Goal: Task Accomplishment & Management: Use online tool/utility

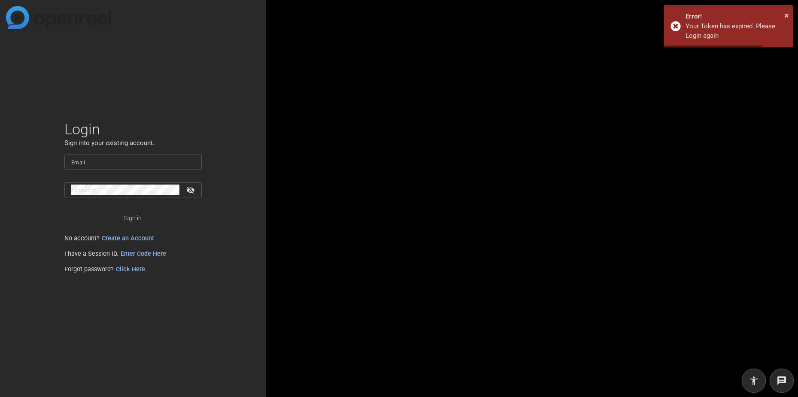
click at [106, 159] on input "Email" at bounding box center [133, 162] width 124 height 10
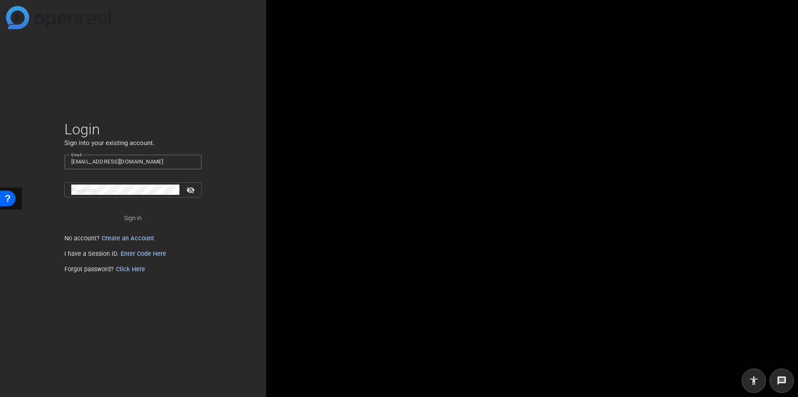
type input "[EMAIL_ADDRESS][DOMAIN_NAME]"
click at [136, 215] on span "Sign in" at bounding box center [133, 217] width 18 height 21
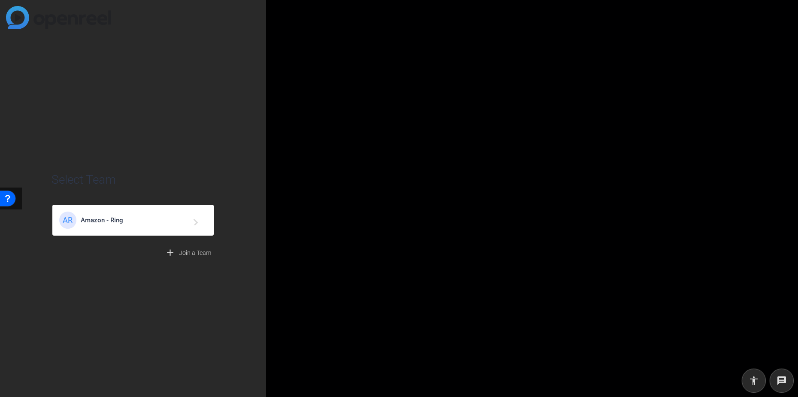
click at [122, 224] on div "AR Amazon - Ring navigate_next" at bounding box center [133, 220] width 148 height 17
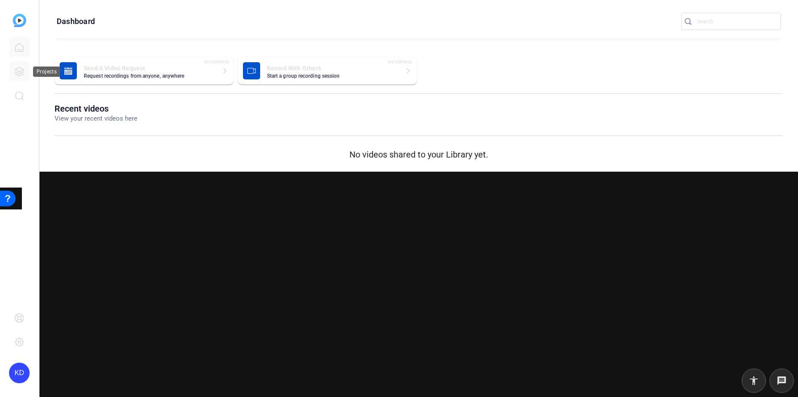
click at [17, 72] on icon at bounding box center [19, 72] width 10 height 10
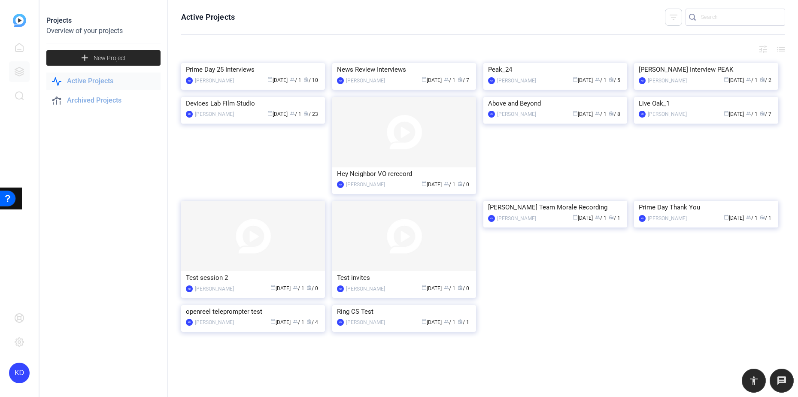
click at [119, 59] on span "New Project" at bounding box center [110, 58] width 32 height 9
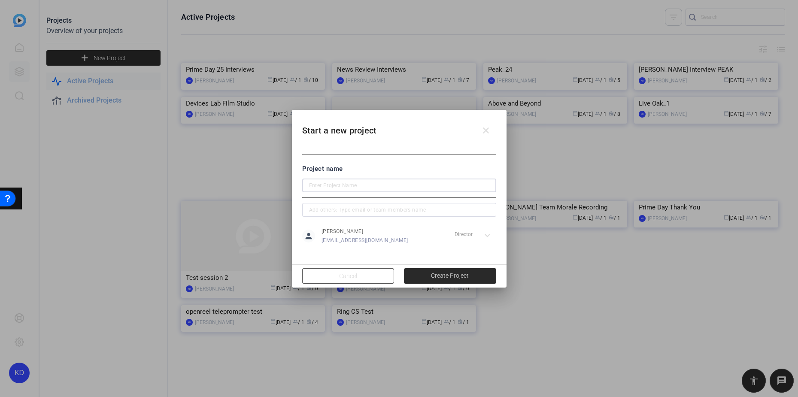
click at [354, 184] on input at bounding box center [399, 185] width 180 height 10
type input "CS Week 25"
click at [449, 275] on span "Create Project" at bounding box center [450, 275] width 38 height 9
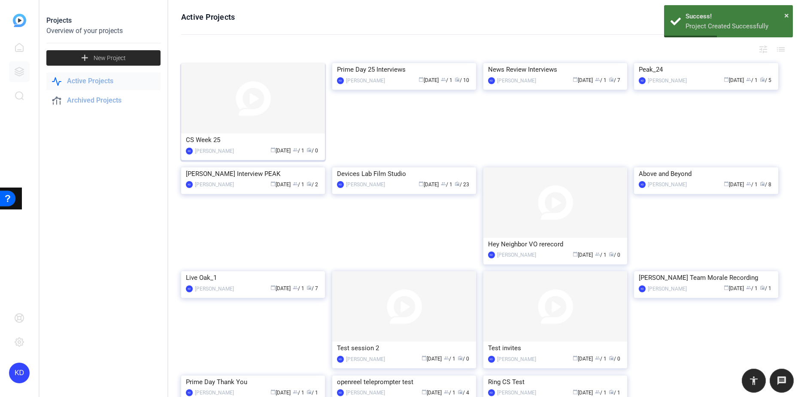
click at [202, 138] on div "CS Week 25" at bounding box center [253, 139] width 134 height 13
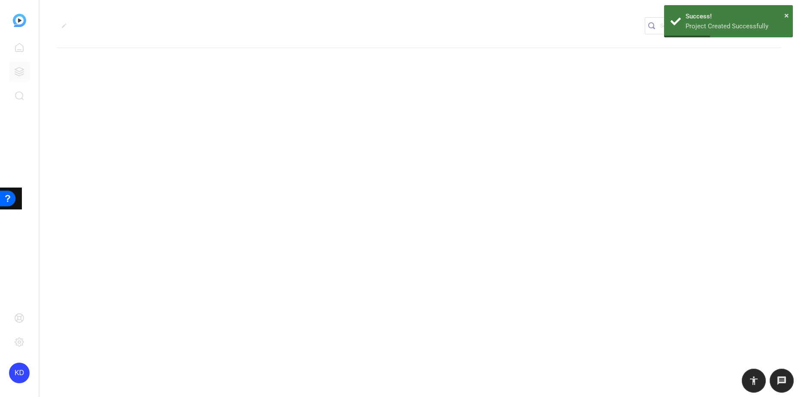
click at [202, 138] on div "edit settings" at bounding box center [418, 198] width 758 height 397
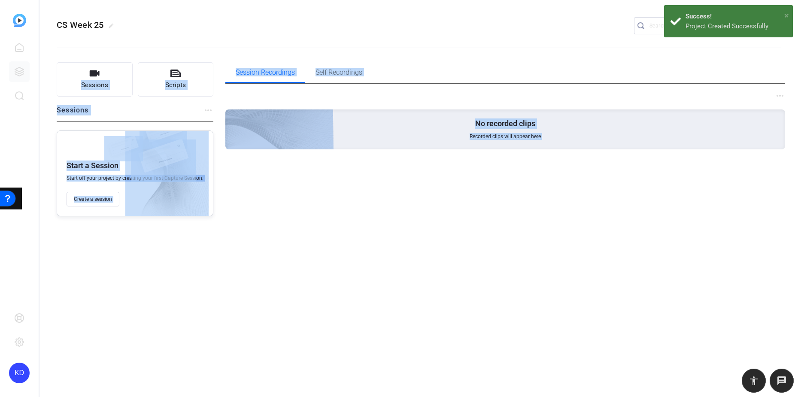
click at [785, 14] on span "×" at bounding box center [786, 15] width 5 height 10
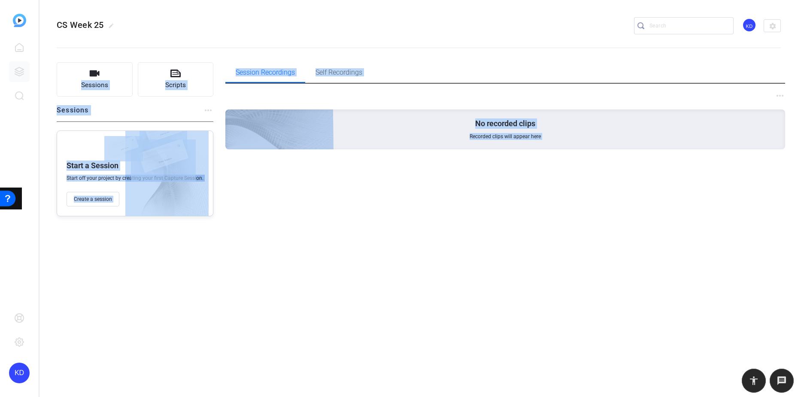
click at [308, 294] on div "CS Week 25 edit KD settings Sessions Scripts Sessions more_horiz Start a Sessio…" at bounding box center [418, 198] width 758 height 397
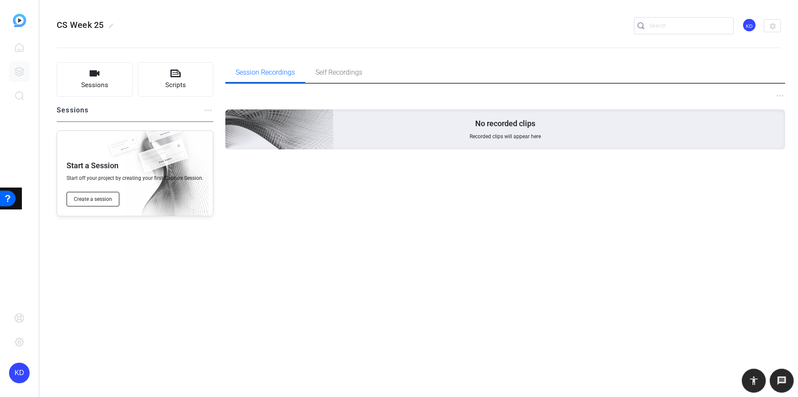
click at [92, 197] on span "Create a session" at bounding box center [93, 199] width 38 height 7
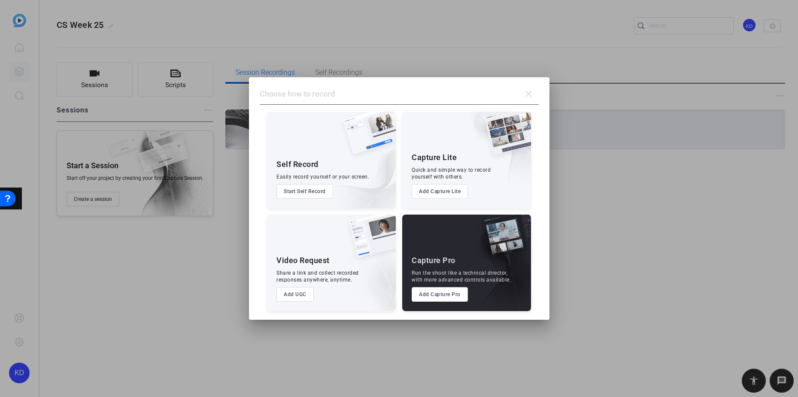
click at [309, 189] on button "Start Self Record" at bounding box center [304, 191] width 57 height 15
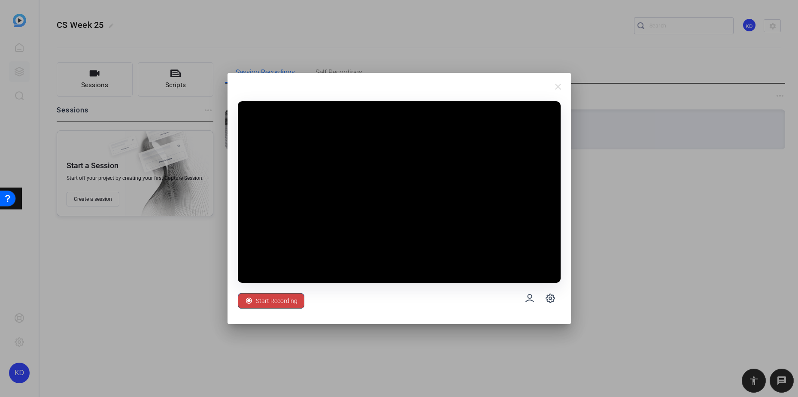
click at [458, 302] on div "Start Recording" at bounding box center [399, 298] width 323 height 31
click at [529, 300] on icon at bounding box center [529, 298] width 10 height 10
click at [529, 295] on icon at bounding box center [529, 298] width 10 height 10
click at [547, 294] on icon at bounding box center [550, 298] width 10 height 10
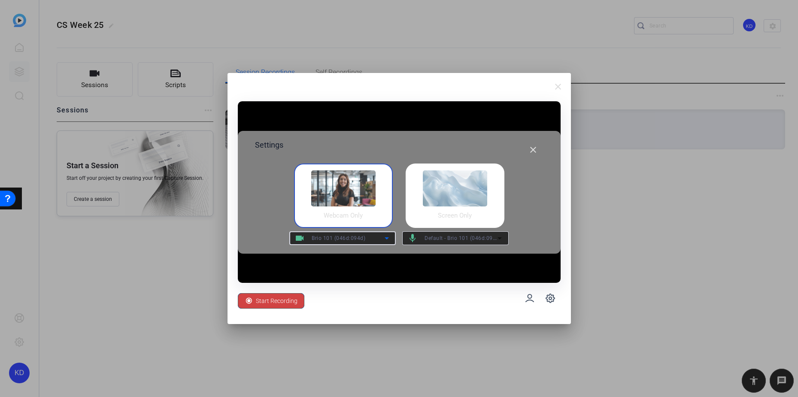
click at [386, 236] on icon at bounding box center [387, 238] width 10 height 10
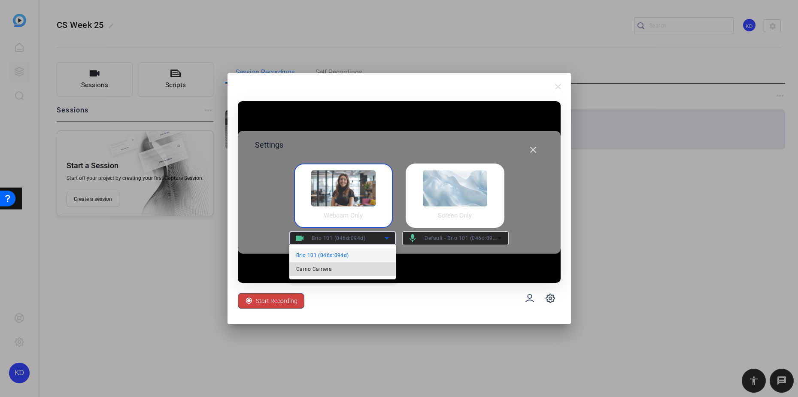
click at [376, 267] on mat-option "Camo Camera" at bounding box center [342, 269] width 106 height 14
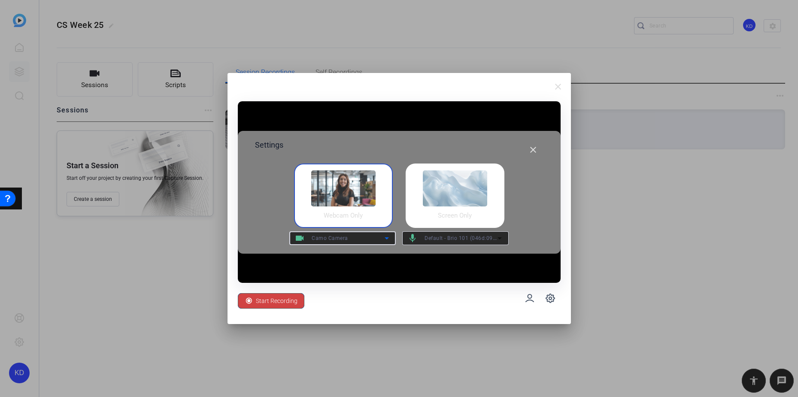
click at [501, 236] on icon at bounding box center [499, 238] width 10 height 10
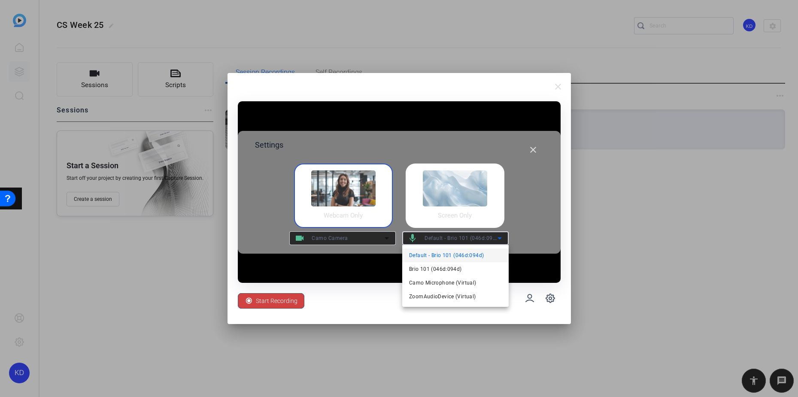
click at [544, 219] on div at bounding box center [399, 198] width 798 height 397
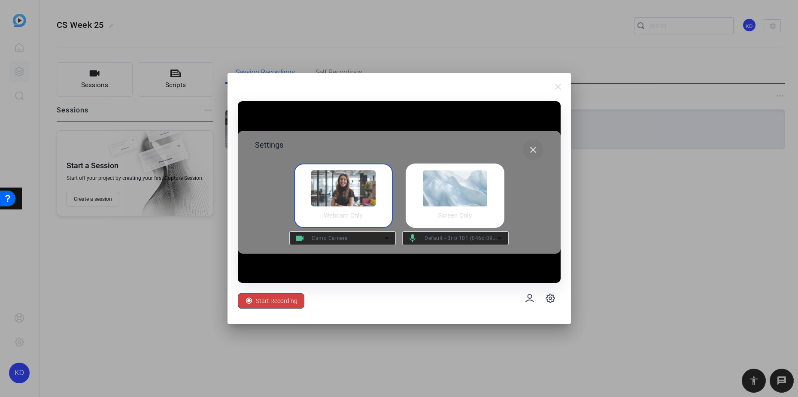
click at [532, 148] on mat-icon "close" at bounding box center [533, 150] width 10 height 10
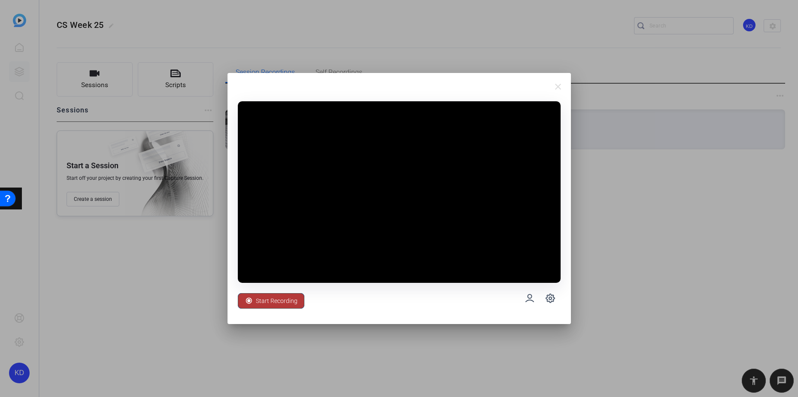
click at [274, 296] on span "Start Recording" at bounding box center [277, 301] width 42 height 16
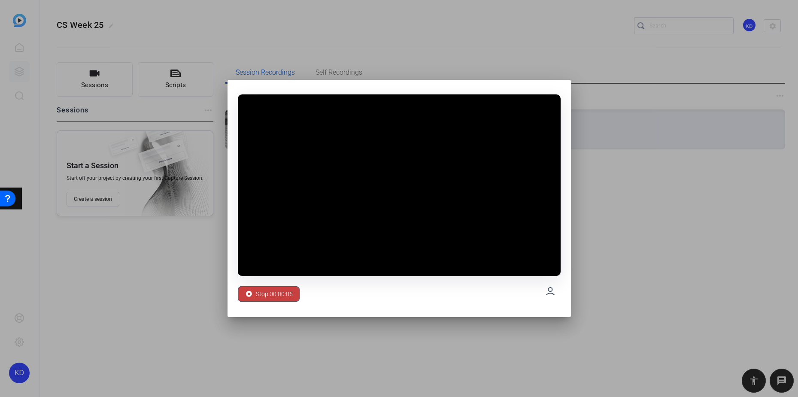
click at [262, 292] on span "Stop 00:00:05" at bounding box center [274, 294] width 37 height 16
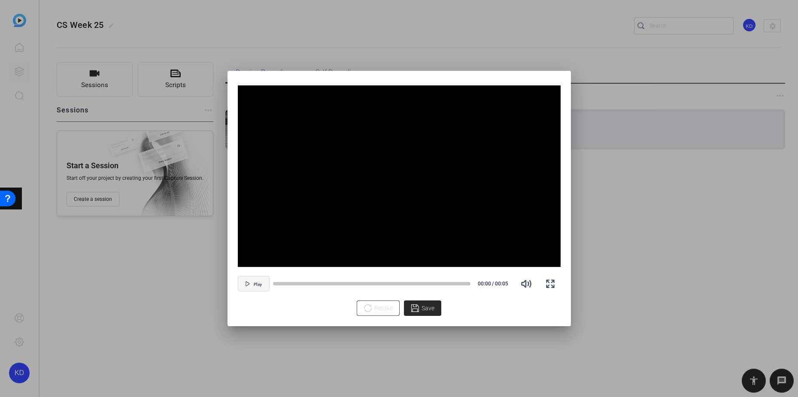
click at [261, 283] on span "Play" at bounding box center [258, 284] width 8 height 5
click at [312, 283] on div at bounding box center [371, 284] width 197 height 4
click at [549, 283] on icon "button" at bounding box center [550, 284] width 10 height 10
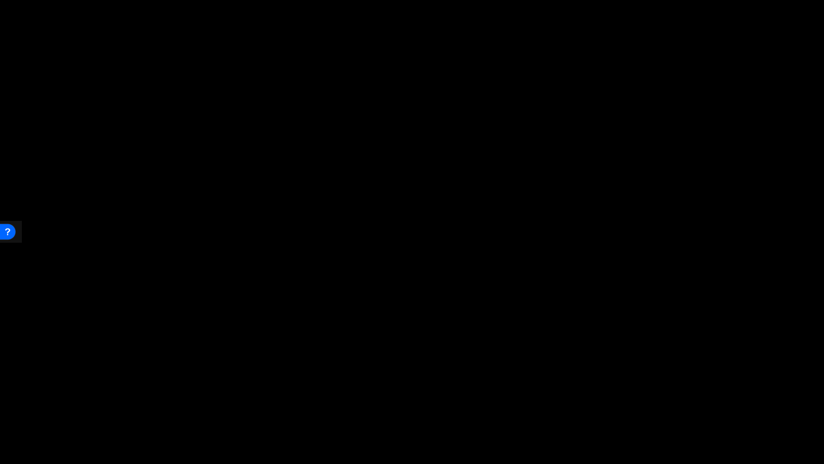
click at [561, 347] on video "Video Player" at bounding box center [412, 232] width 824 height 464
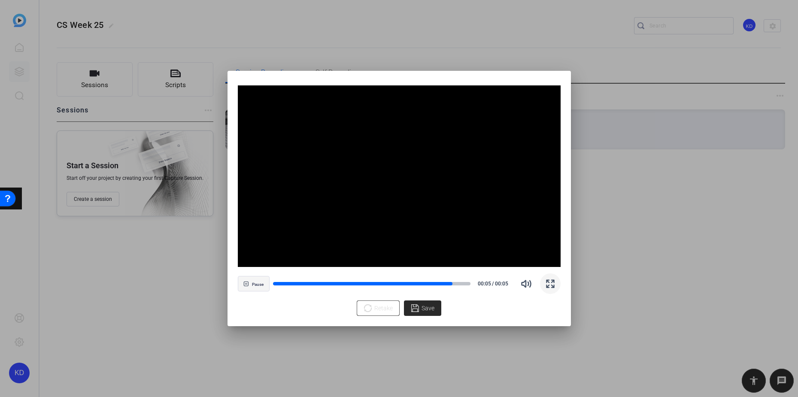
click at [248, 281] on icon "button" at bounding box center [245, 283] width 5 height 5
click at [426, 308] on span "Save" at bounding box center [427, 308] width 13 height 9
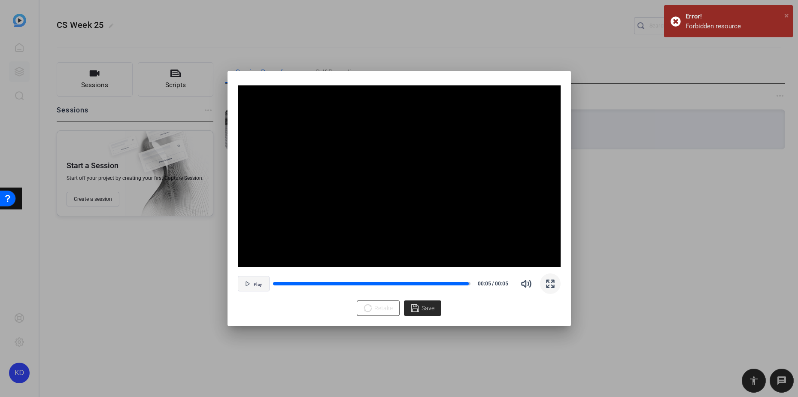
click at [786, 14] on span "×" at bounding box center [786, 15] width 5 height 10
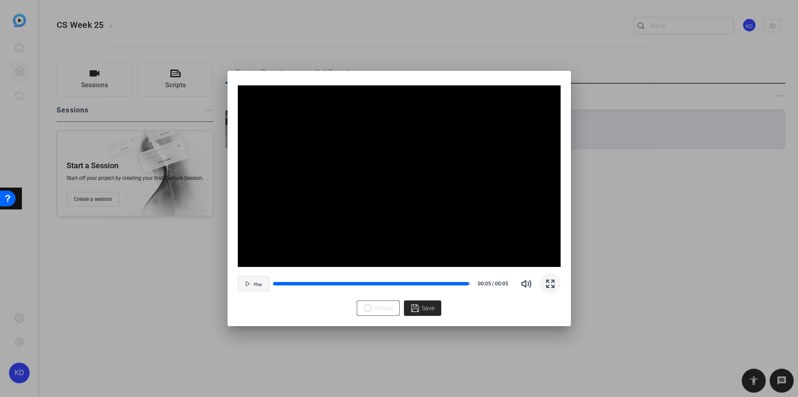
click at [423, 307] on span "Save" at bounding box center [427, 308] width 13 height 9
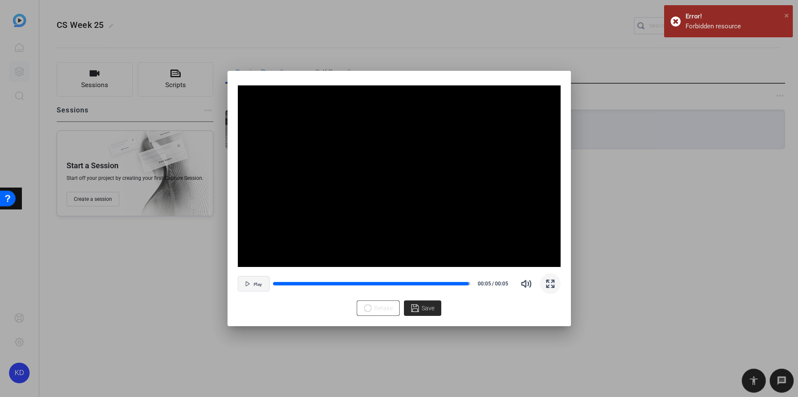
click at [786, 13] on span "×" at bounding box center [786, 15] width 5 height 10
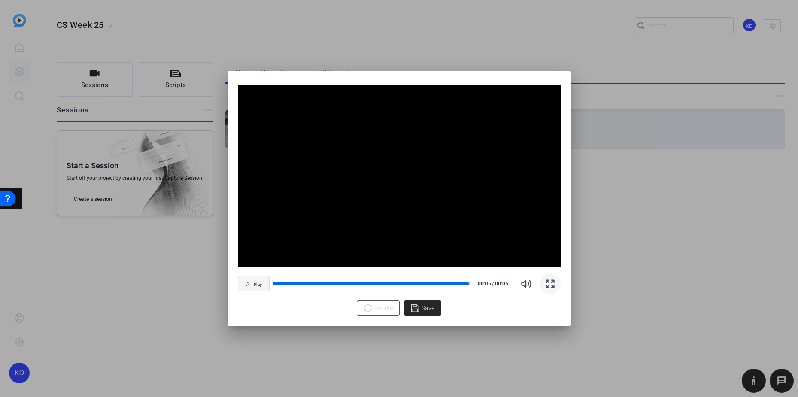
click at [427, 310] on span "Save" at bounding box center [427, 308] width 13 height 9
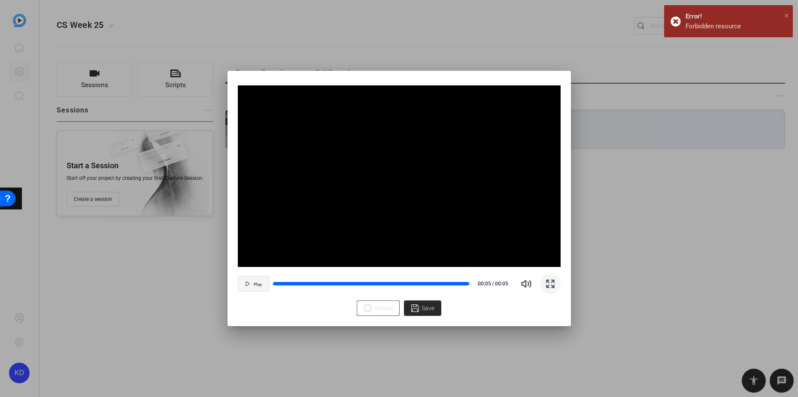
click at [785, 14] on span "×" at bounding box center [786, 15] width 5 height 10
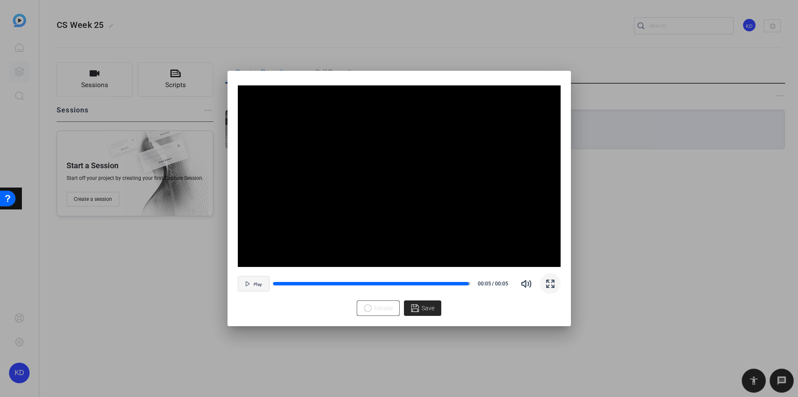
click at [424, 306] on span "Save" at bounding box center [427, 308] width 13 height 9
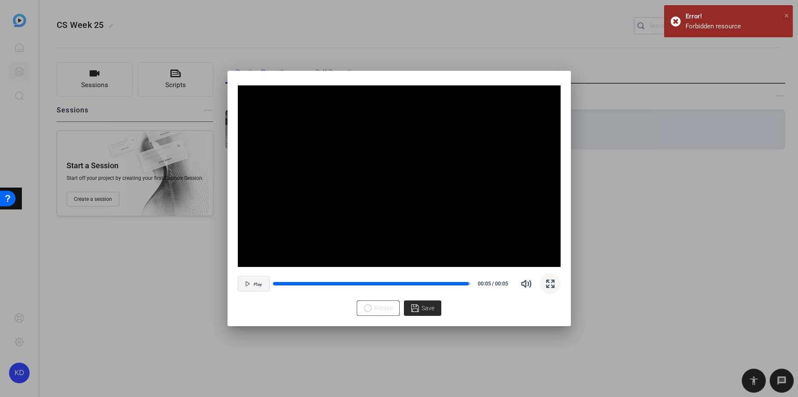
click at [785, 14] on span "×" at bounding box center [786, 15] width 5 height 10
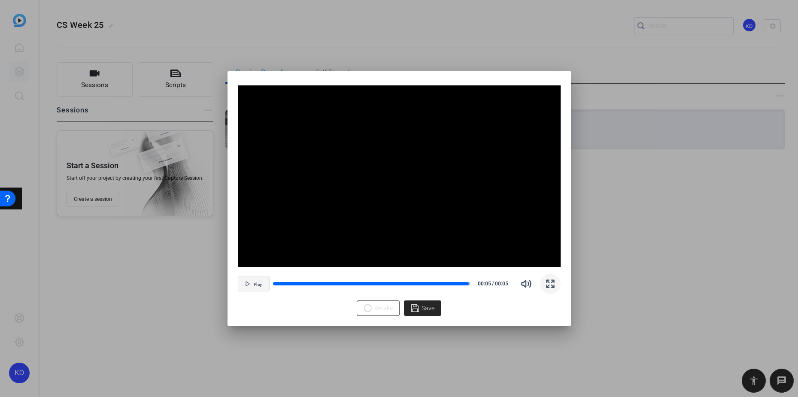
click at [415, 306] on icon at bounding box center [415, 308] width 8 height 8
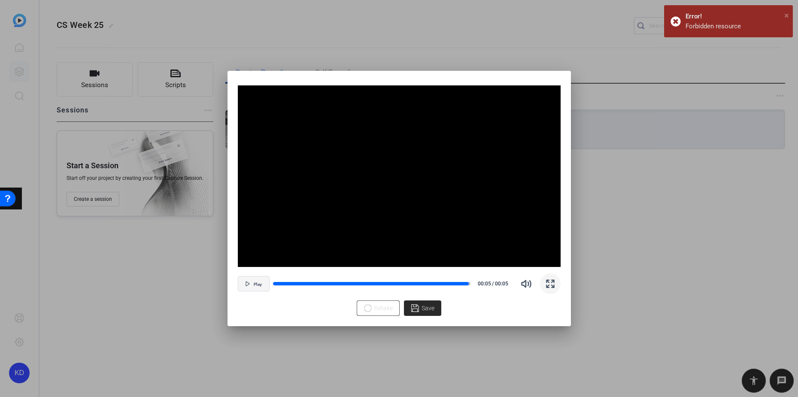
click at [784, 15] on span "×" at bounding box center [786, 15] width 5 height 10
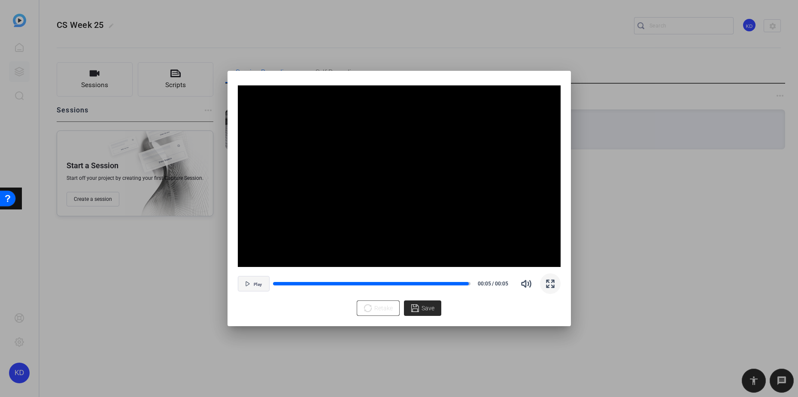
click at [570, 53] on div at bounding box center [399, 198] width 798 height 397
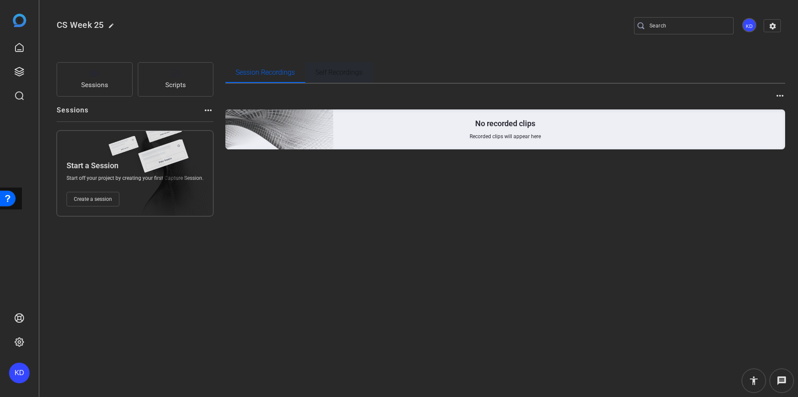
click at [349, 76] on span "Self Recordings" at bounding box center [338, 72] width 47 height 7
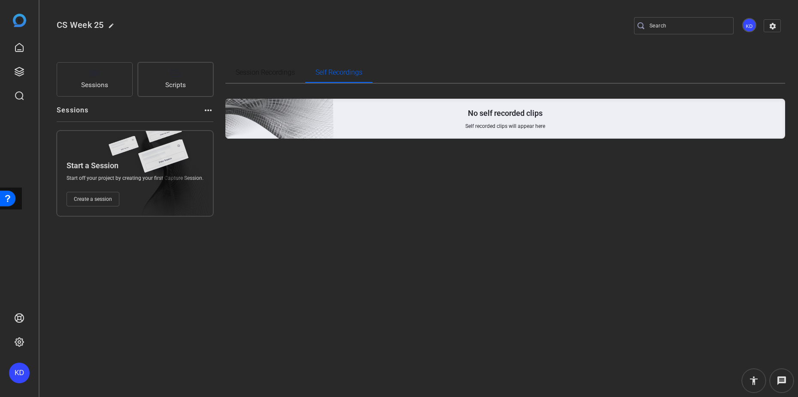
click at [166, 81] on span "Scripts" at bounding box center [175, 85] width 21 height 10
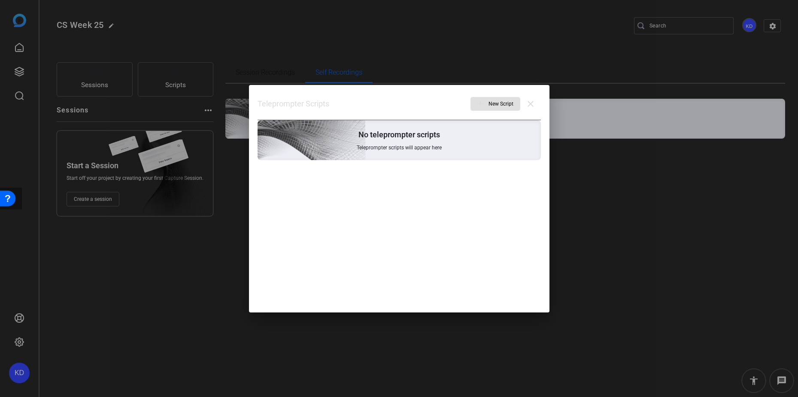
click at [494, 105] on span "New Script" at bounding box center [500, 104] width 25 height 16
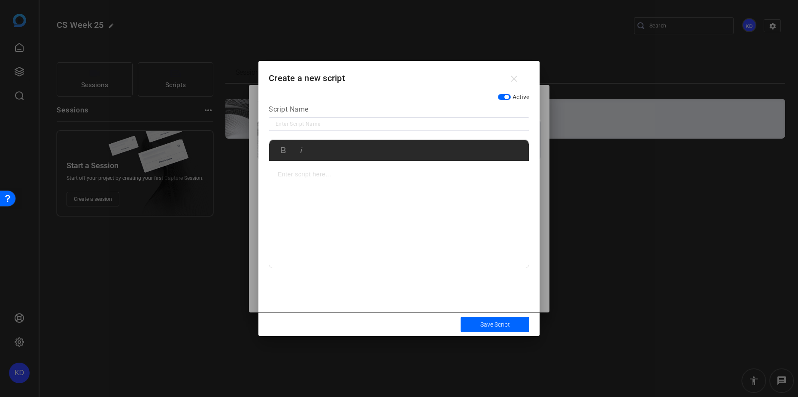
click at [367, 177] on p at bounding box center [399, 174] width 242 height 9
click at [505, 325] on span "Save Script" at bounding box center [495, 324] width 30 height 9
click at [493, 324] on span "Save Script" at bounding box center [495, 324] width 30 height 9
click at [509, 324] on span "Save Script" at bounding box center [495, 324] width 30 height 9
click at [506, 324] on span "Save Script" at bounding box center [495, 324] width 30 height 9
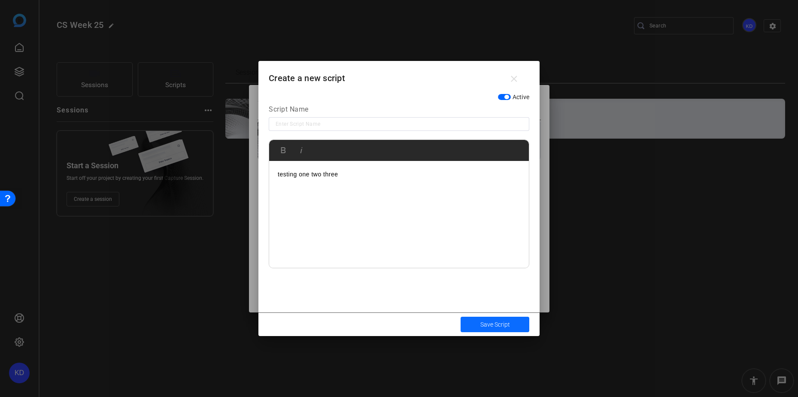
click at [506, 324] on span "Save Script" at bounding box center [495, 324] width 30 height 9
click at [507, 324] on span "Save Script" at bounding box center [495, 324] width 30 height 9
click at [518, 78] on mat-icon "close" at bounding box center [514, 79] width 11 height 11
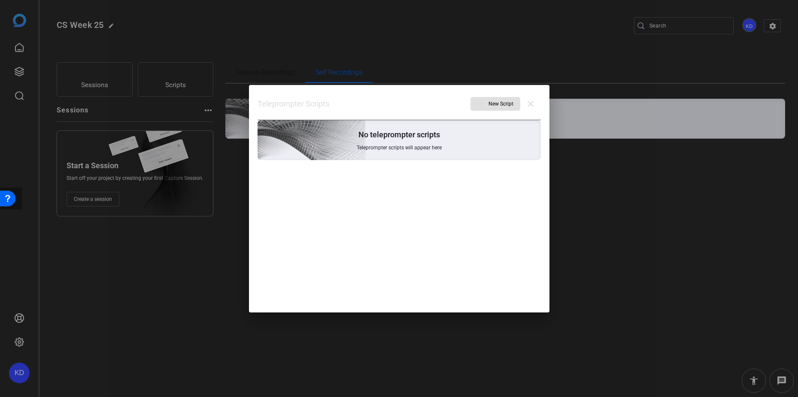
click at [503, 145] on div "No teleprompter scripts Teleprompter scripts will appear here" at bounding box center [399, 140] width 283 height 40
click at [644, 154] on div at bounding box center [399, 198] width 798 height 397
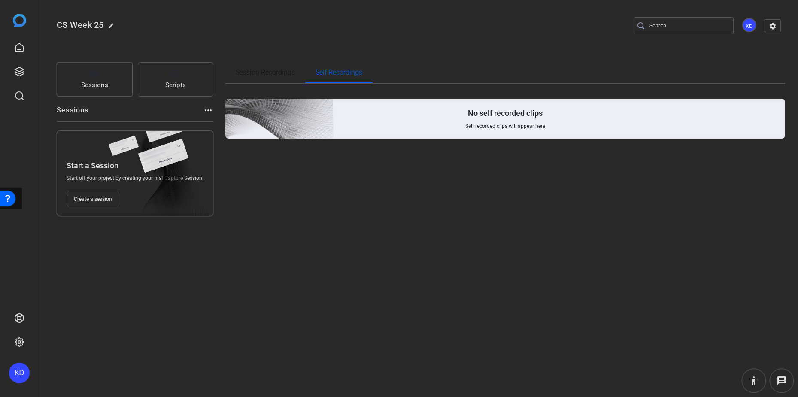
click at [79, 79] on button "Sessions" at bounding box center [95, 79] width 76 height 34
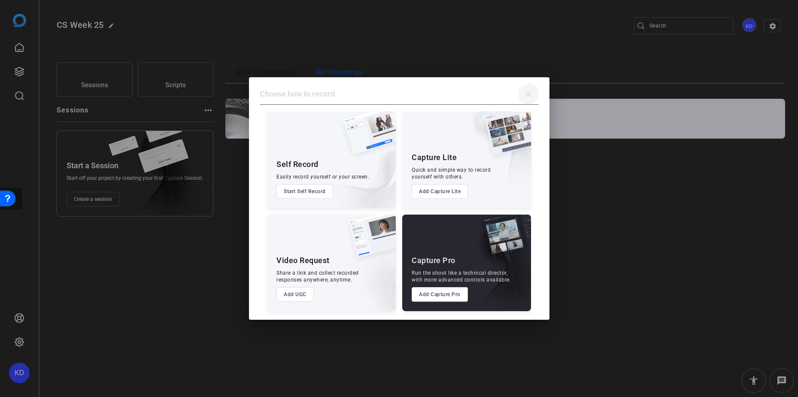
click at [532, 92] on mat-icon "close" at bounding box center [528, 94] width 10 height 10
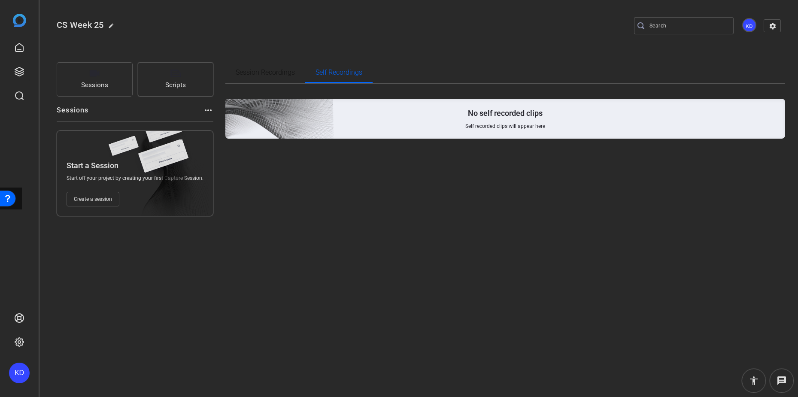
click at [185, 80] on button "Scripts" at bounding box center [176, 79] width 76 height 34
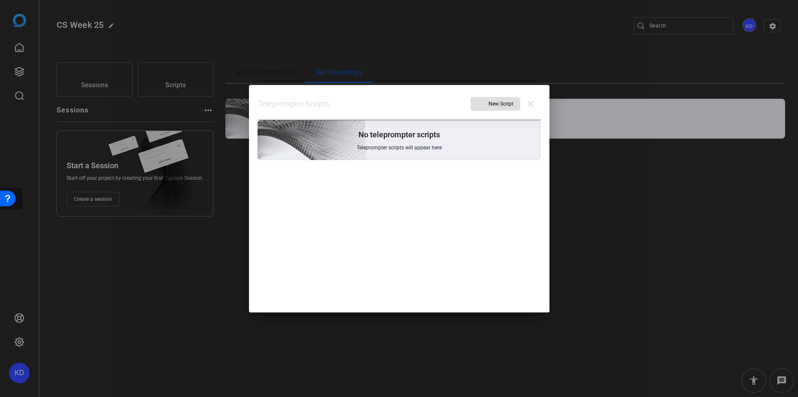
click at [498, 105] on span "New Script" at bounding box center [500, 104] width 25 height 16
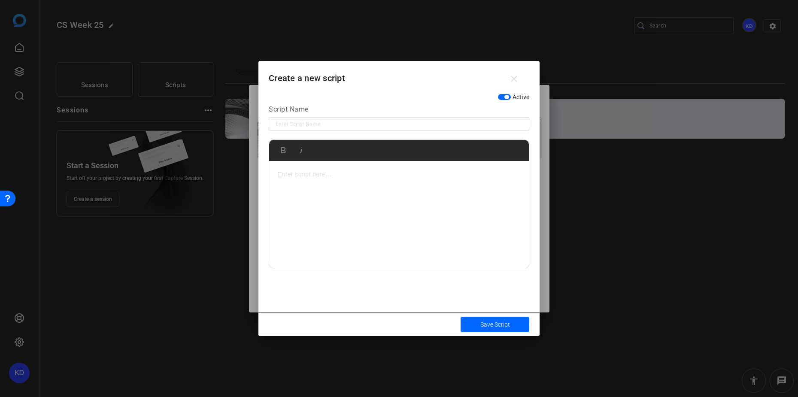
click at [388, 172] on p at bounding box center [399, 174] width 242 height 9
click at [344, 124] on input at bounding box center [399, 124] width 247 height 10
type input "test"
click at [293, 181] on div at bounding box center [399, 214] width 260 height 107
click at [500, 323] on span "Save Script" at bounding box center [495, 324] width 30 height 9
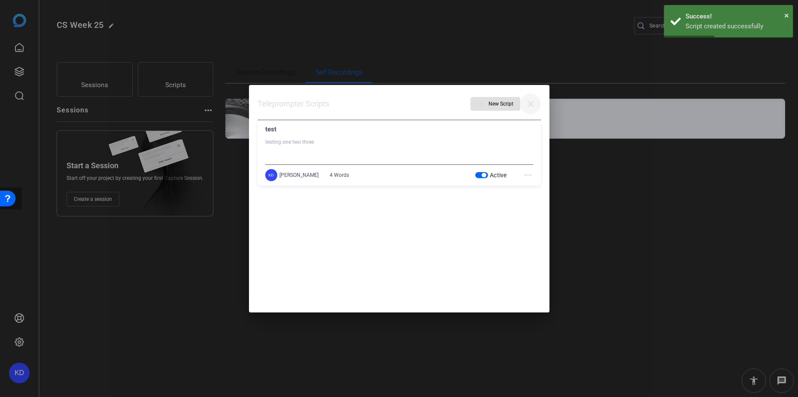
click at [534, 103] on mat-icon "close" at bounding box center [530, 104] width 10 height 10
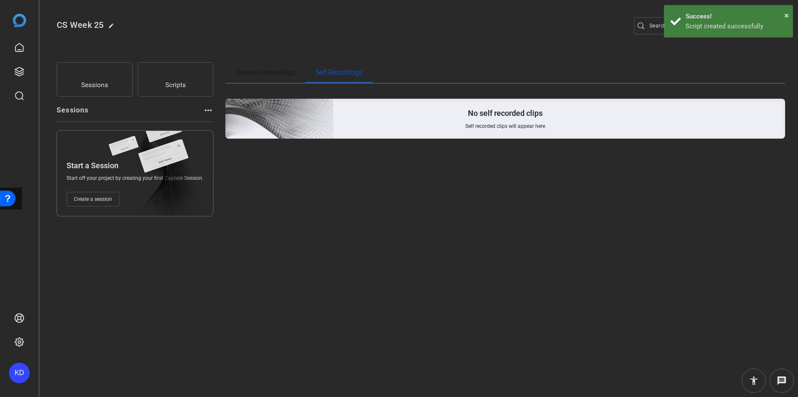
click at [88, 198] on span "Create a session" at bounding box center [93, 199] width 38 height 7
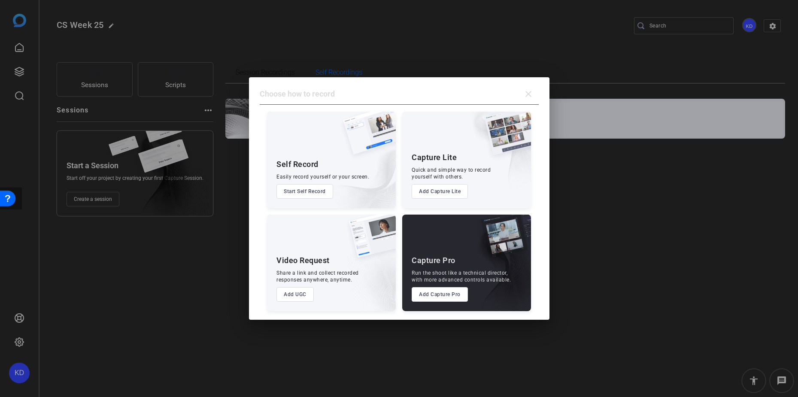
click at [305, 188] on button "Start Self Record" at bounding box center [304, 191] width 57 height 15
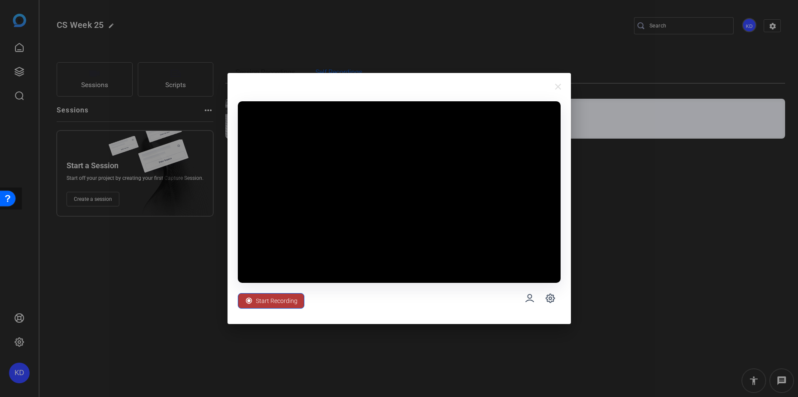
click at [274, 300] on span "Start Recording" at bounding box center [277, 301] width 42 height 16
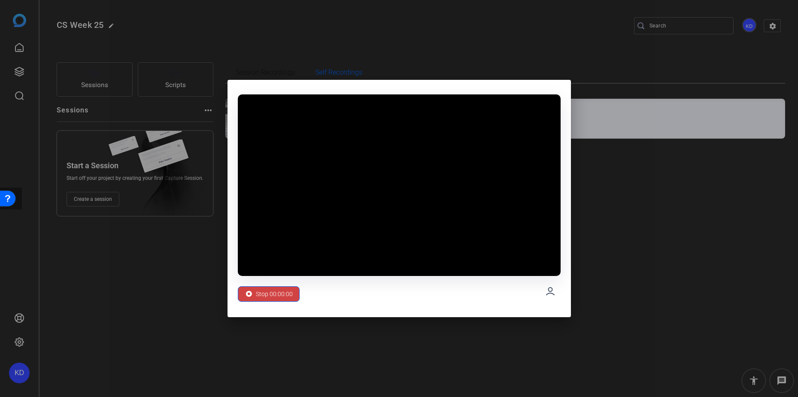
click at [506, 288] on div "Stop 00:00:00" at bounding box center [399, 291] width 323 height 31
click at [549, 291] on icon at bounding box center [550, 291] width 8 height 7
click at [265, 291] on span "Stop 00:00:05" at bounding box center [274, 294] width 37 height 16
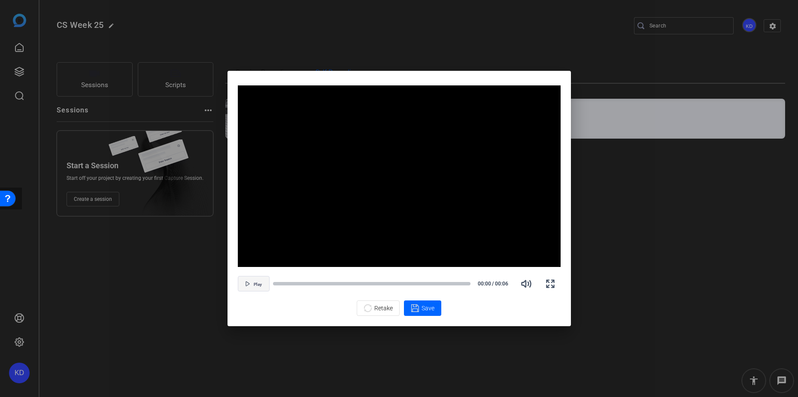
click at [246, 284] on icon "button" at bounding box center [247, 283] width 5 height 5
click at [259, 285] on span "Pause" at bounding box center [258, 284] width 12 height 5
click at [427, 310] on span "Save" at bounding box center [427, 308] width 13 height 9
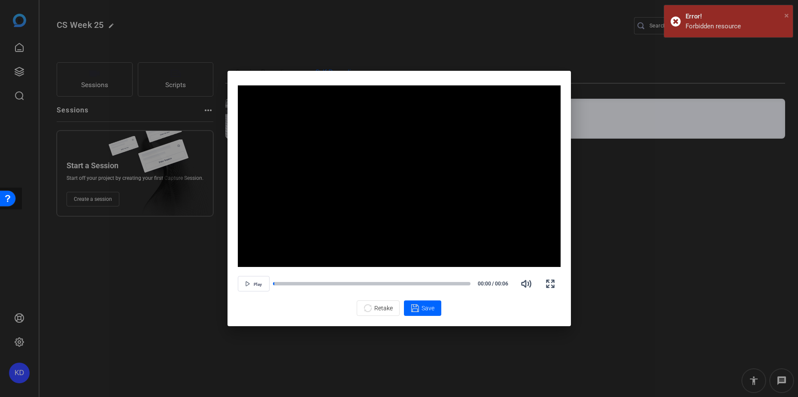
click at [785, 13] on span "×" at bounding box center [786, 15] width 5 height 10
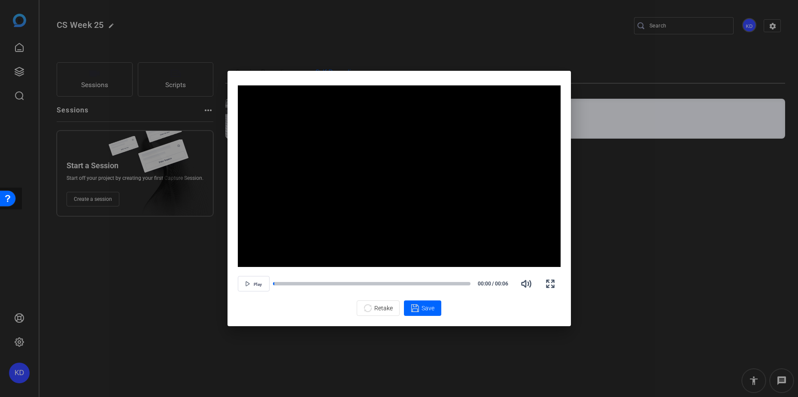
click at [634, 236] on div at bounding box center [399, 198] width 798 height 397
click at [267, 59] on div at bounding box center [399, 198] width 798 height 397
click at [324, 51] on div at bounding box center [399, 198] width 798 height 397
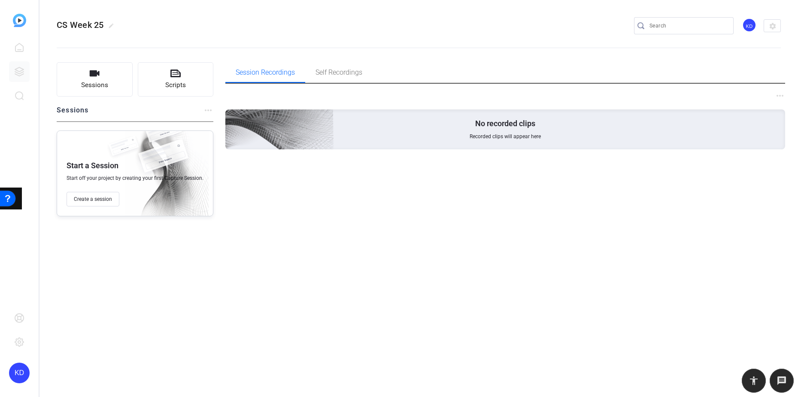
click at [7, 196] on div "Open Resource Center" at bounding box center [7, 197] width 7 height 7
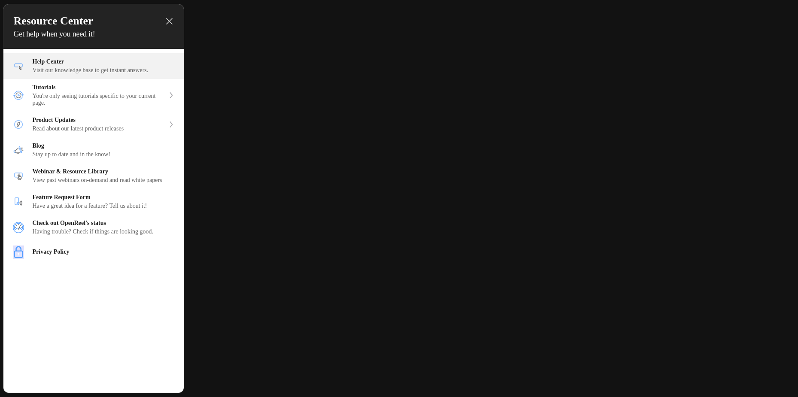
click at [103, 69] on div "Visit our knowledge base to get instant answers." at bounding box center [104, 70] width 142 height 7
click at [173, 18] on div "Resource Center Get help when you need it!" at bounding box center [93, 26] width 180 height 45
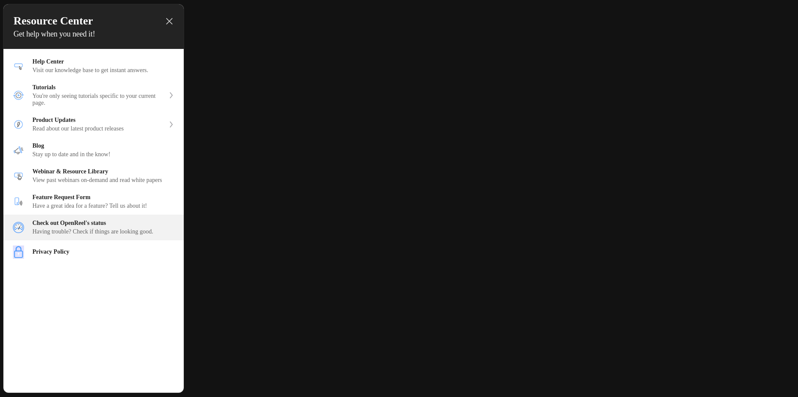
click at [106, 235] on div "Having trouble? Check if things are looking good." at bounding box center [104, 231] width 142 height 7
click at [167, 21] on icon "close resource center" at bounding box center [169, 21] width 6 height 6
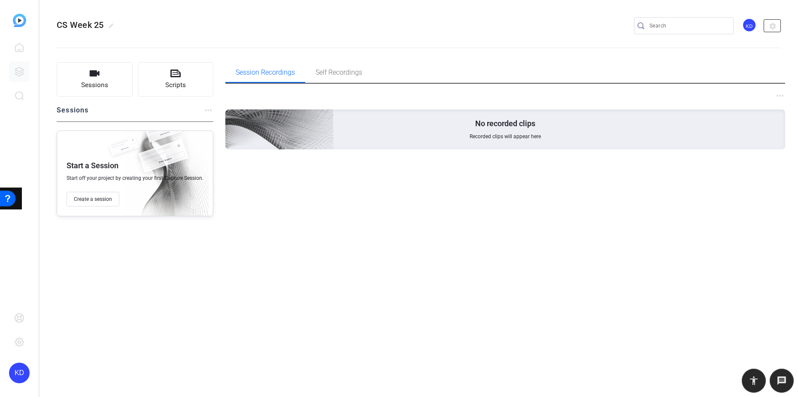
click at [776, 25] on mat-icon "settings" at bounding box center [772, 26] width 17 height 13
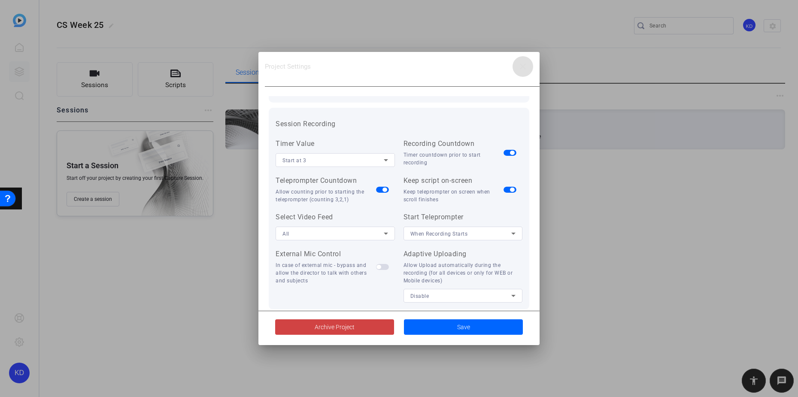
scroll to position [170, 0]
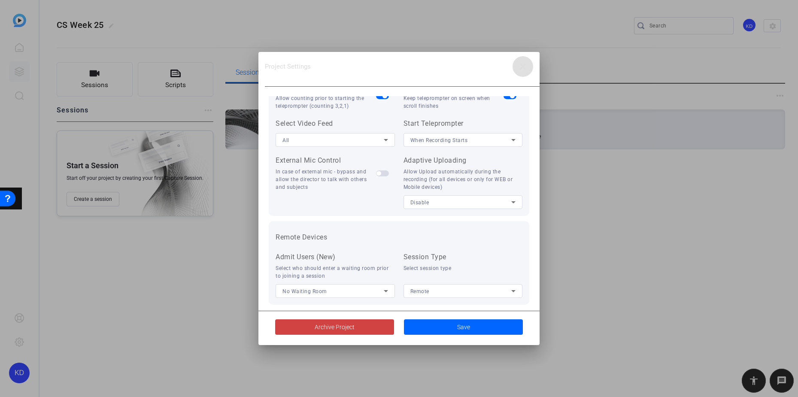
click at [482, 201] on div "Disable" at bounding box center [460, 202] width 101 height 11
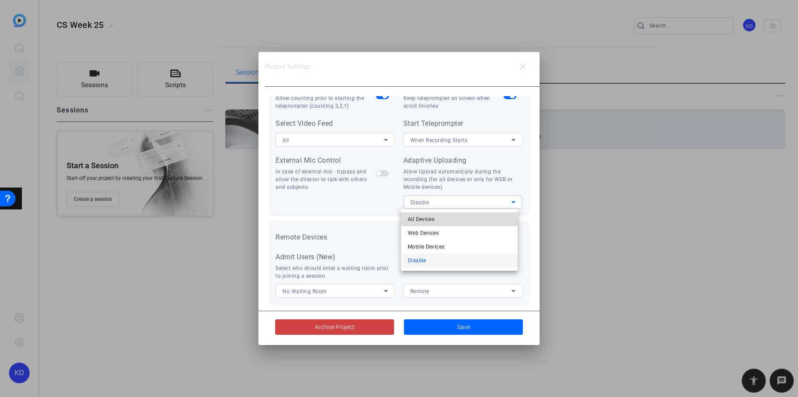
click at [472, 217] on mat-option "All Devices" at bounding box center [459, 219] width 117 height 14
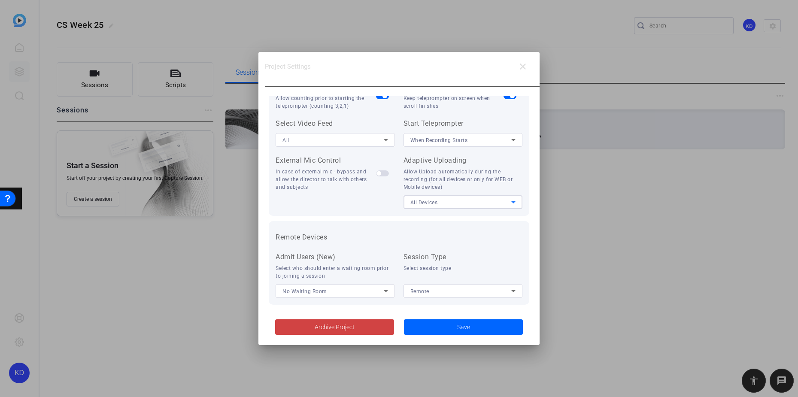
scroll to position [85, 0]
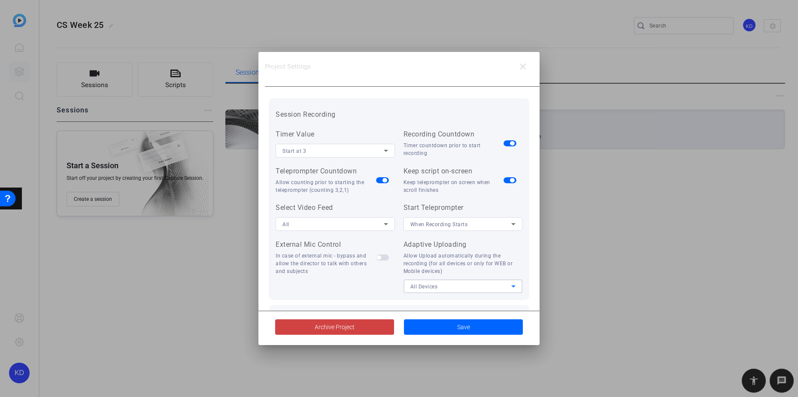
click at [508, 222] on icon at bounding box center [513, 224] width 10 height 10
click at [524, 214] on div at bounding box center [399, 198] width 798 height 397
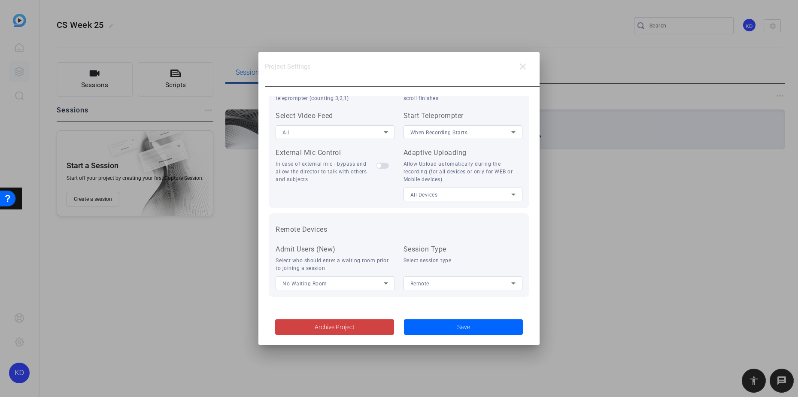
click at [488, 286] on div "Remote" at bounding box center [460, 283] width 101 height 11
click at [488, 285] on div at bounding box center [399, 198] width 798 height 397
click at [461, 326] on span "Save" at bounding box center [463, 327] width 13 height 9
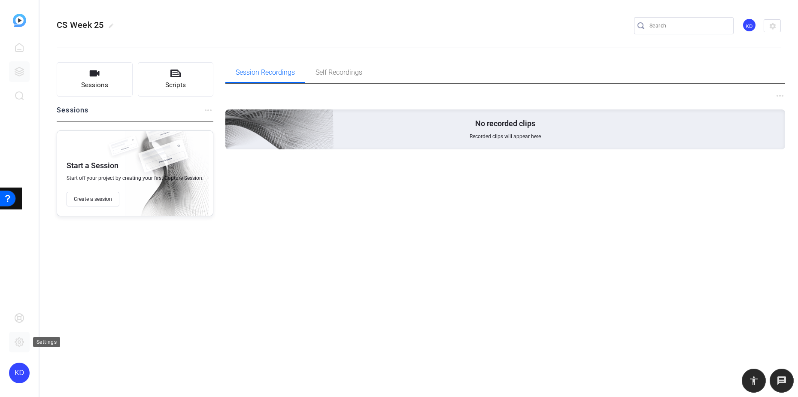
click at [21, 337] on icon at bounding box center [19, 342] width 10 height 10
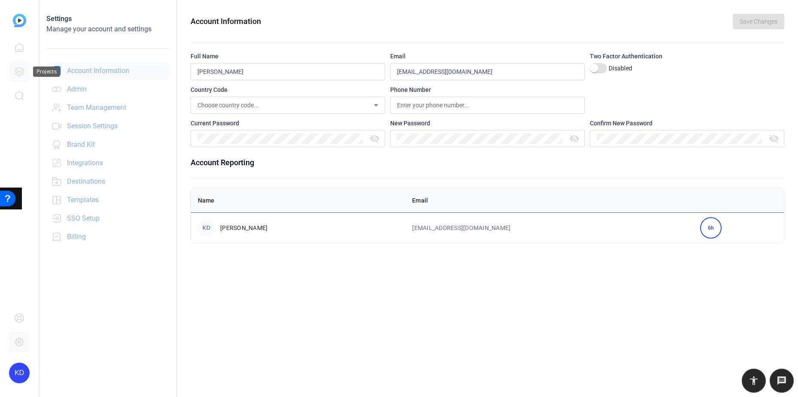
click at [10, 75] on link at bounding box center [19, 71] width 21 height 21
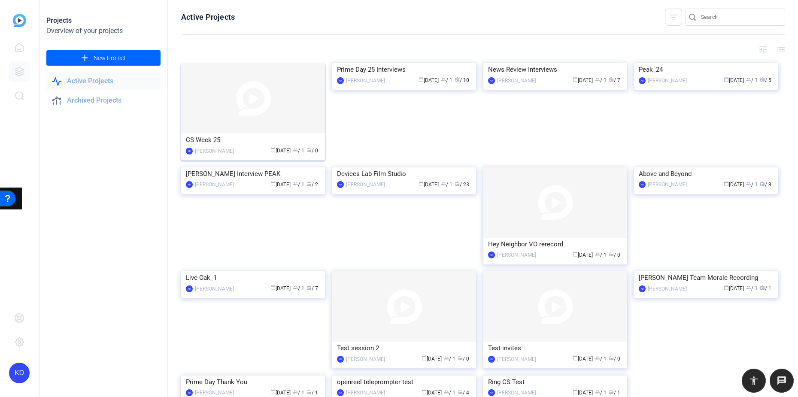
click at [209, 137] on div "CS Week 25" at bounding box center [253, 139] width 134 height 13
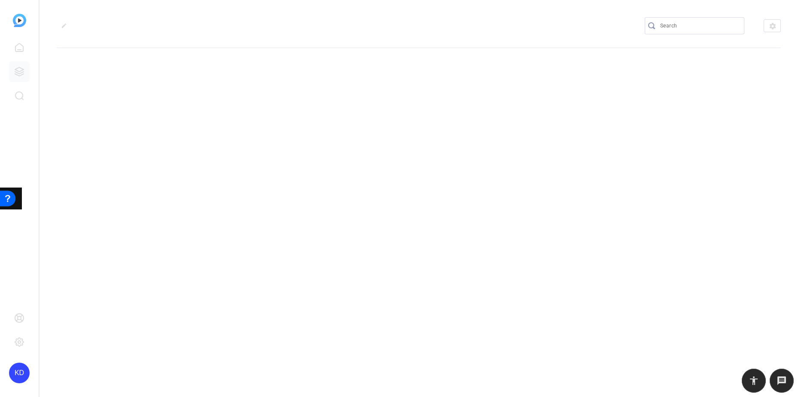
click at [209, 137] on div "edit settings" at bounding box center [418, 198] width 758 height 397
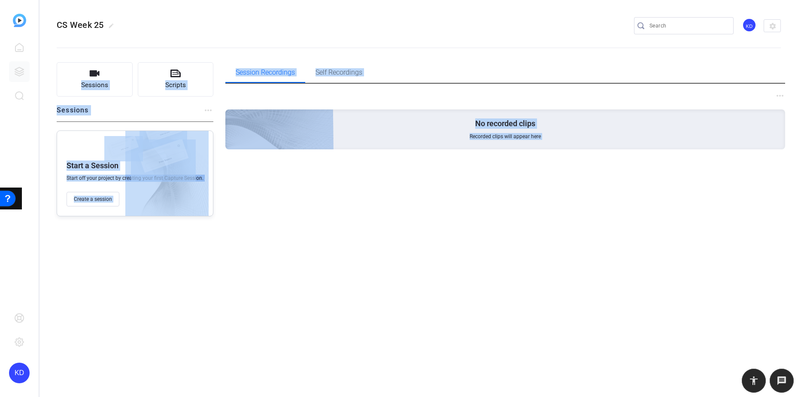
click at [332, 215] on div "Session Recordings Self Recordings more_horiz No recorded clips Recorded clips …" at bounding box center [505, 139] width 560 height 154
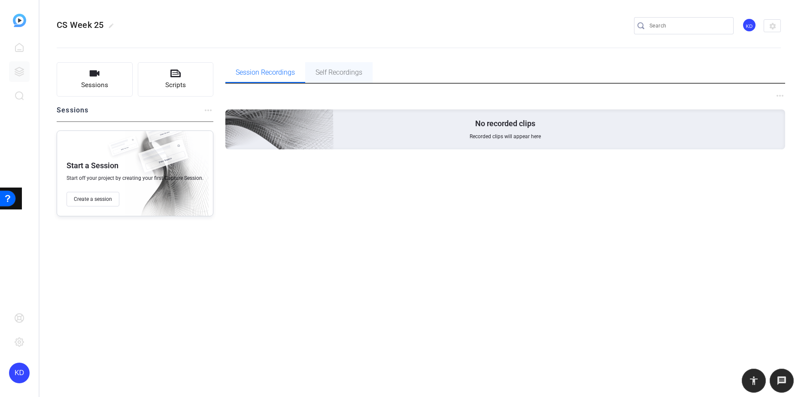
click at [342, 70] on span "Self Recordings" at bounding box center [338, 72] width 47 height 7
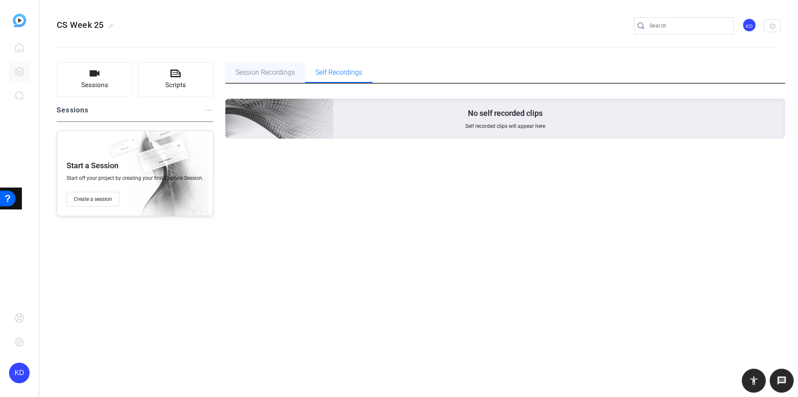
click at [270, 69] on span "Session Recordings" at bounding box center [265, 72] width 59 height 7
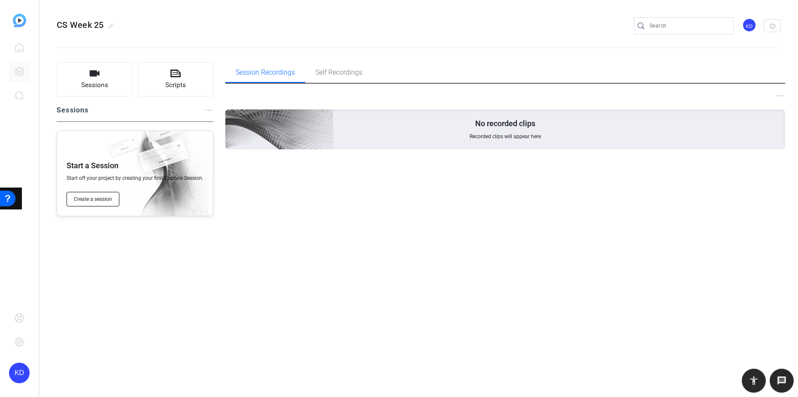
click at [91, 198] on span "Create a session" at bounding box center [93, 199] width 38 height 7
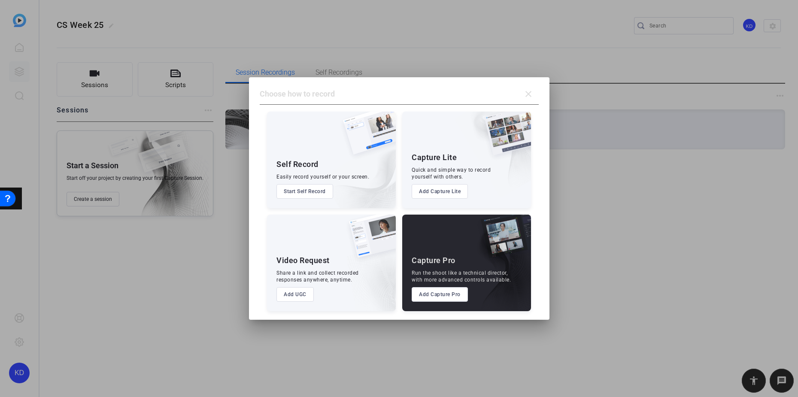
click at [298, 292] on button "Add UGC" at bounding box center [294, 294] width 37 height 15
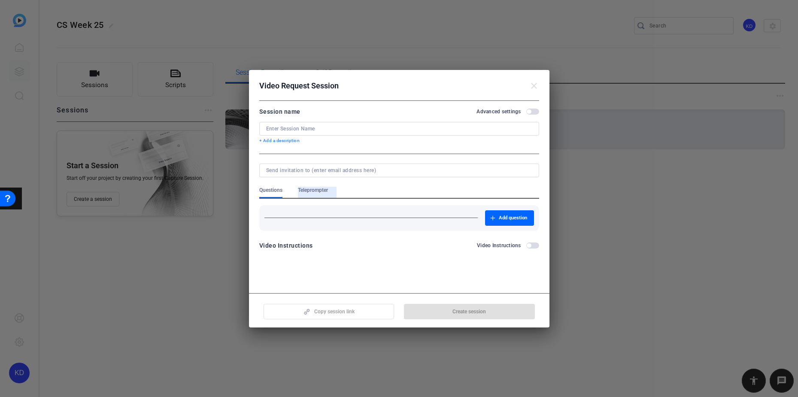
click at [324, 189] on span "Teleprompter" at bounding box center [313, 190] width 30 height 7
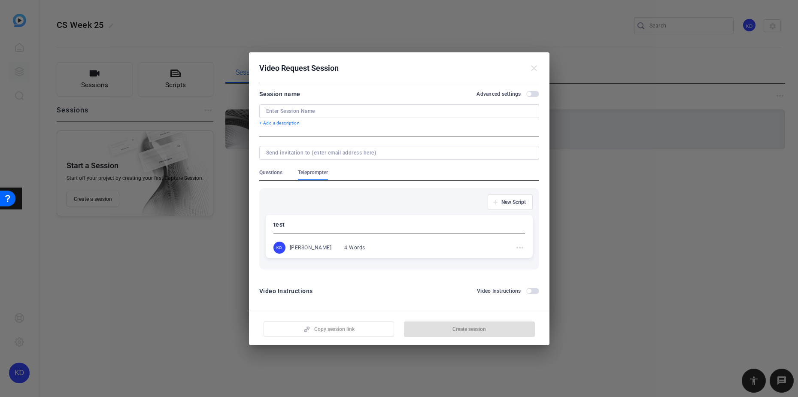
click at [531, 69] on mat-icon "close" at bounding box center [534, 68] width 10 height 10
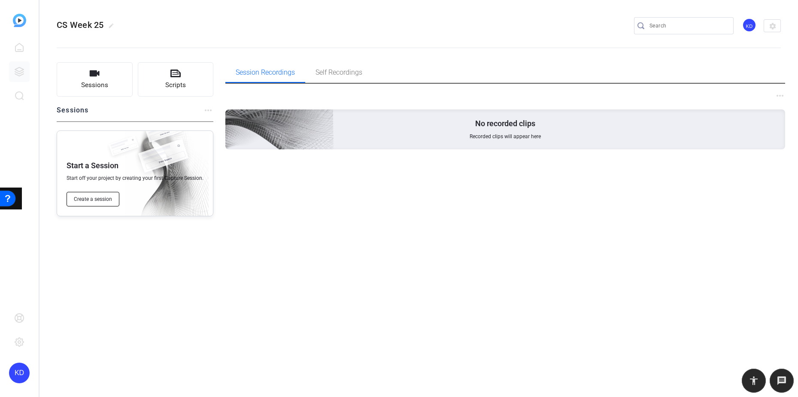
click at [94, 199] on span "Create a session" at bounding box center [93, 199] width 38 height 7
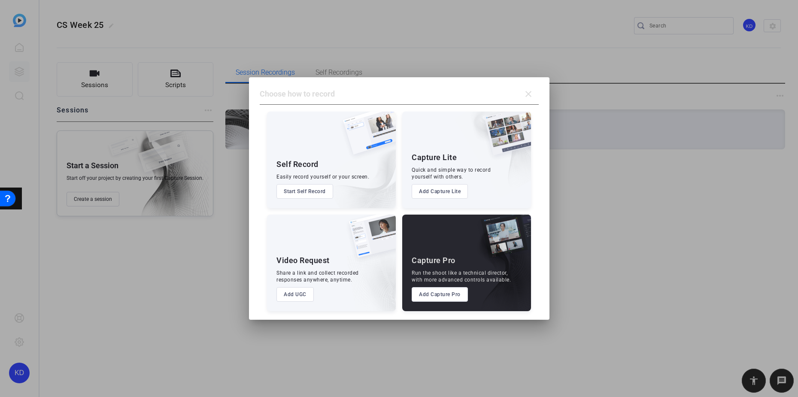
click at [306, 293] on button "Add UGC" at bounding box center [294, 294] width 37 height 15
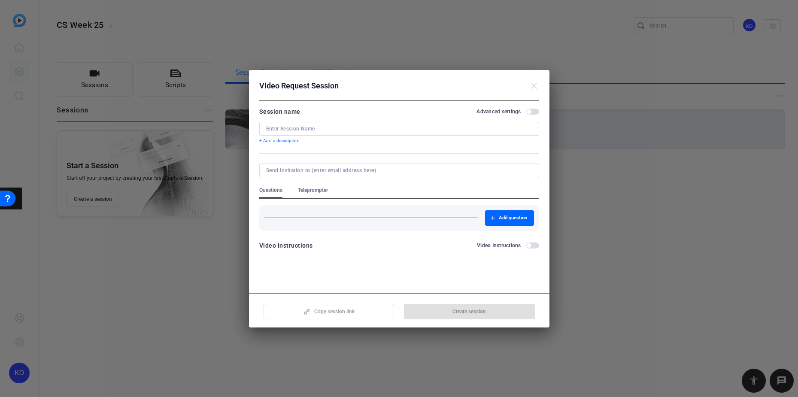
click at [296, 262] on mat-dialog-content "Session name Advanced settings + Add a description Questions Teleprompter Add q…" at bounding box center [399, 181] width 300 height 167
click at [534, 246] on span "button" at bounding box center [532, 245] width 13 height 6
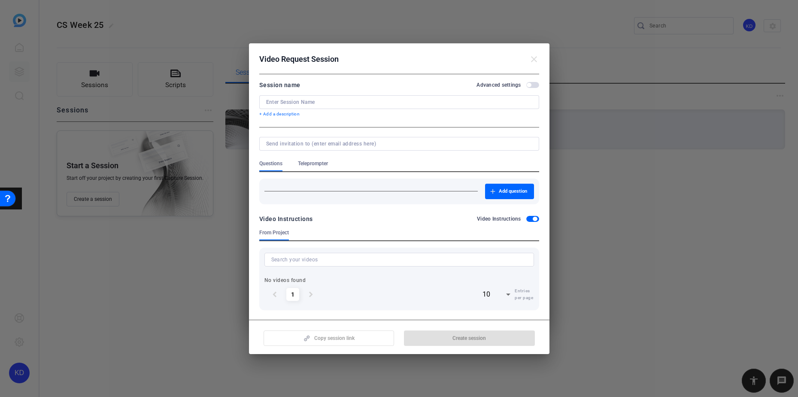
click at [324, 260] on input at bounding box center [399, 260] width 256 height 10
click at [533, 88] on span "button" at bounding box center [532, 85] width 13 height 6
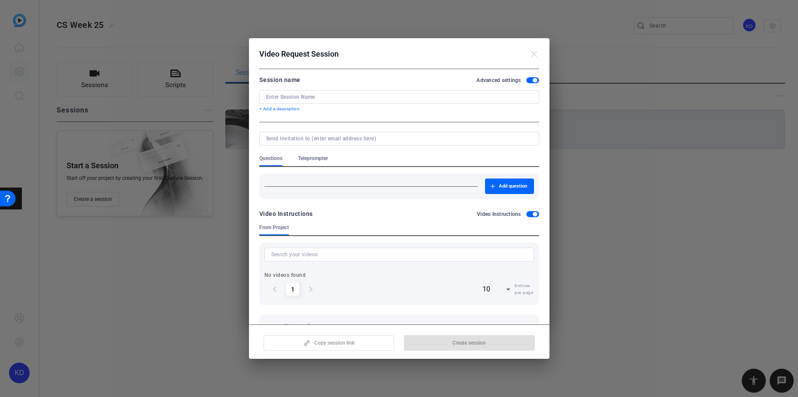
click at [535, 54] on mat-icon "close" at bounding box center [534, 54] width 10 height 10
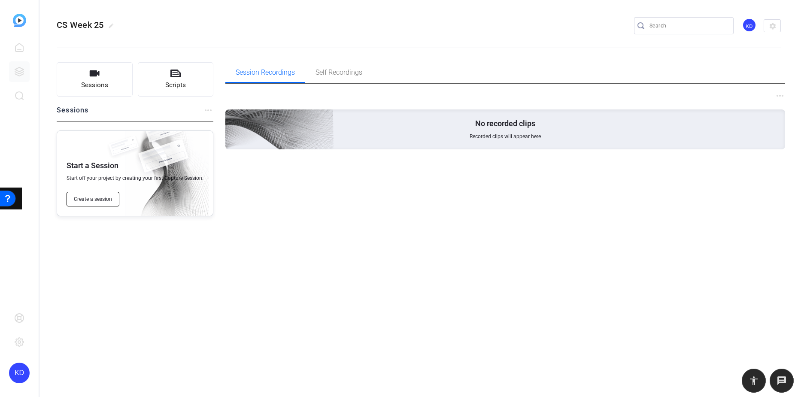
click at [89, 201] on span "Create a session" at bounding box center [93, 199] width 38 height 7
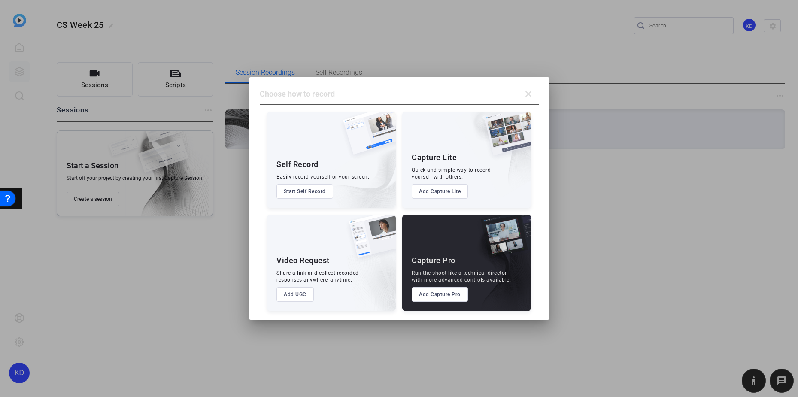
click at [313, 191] on button "Start Self Record" at bounding box center [304, 191] width 57 height 15
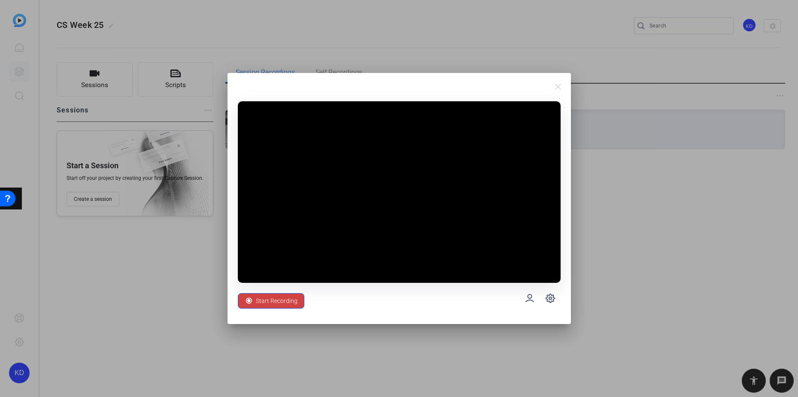
click at [283, 301] on span "Start Recording" at bounding box center [277, 301] width 42 height 16
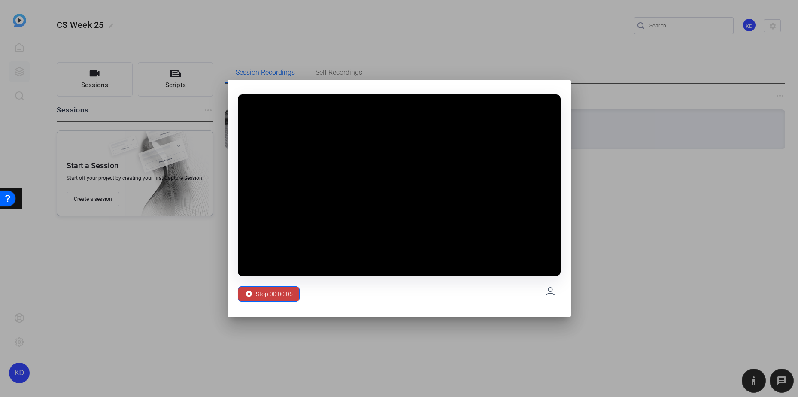
click at [278, 294] on span "Stop 00:00:05" at bounding box center [274, 294] width 37 height 16
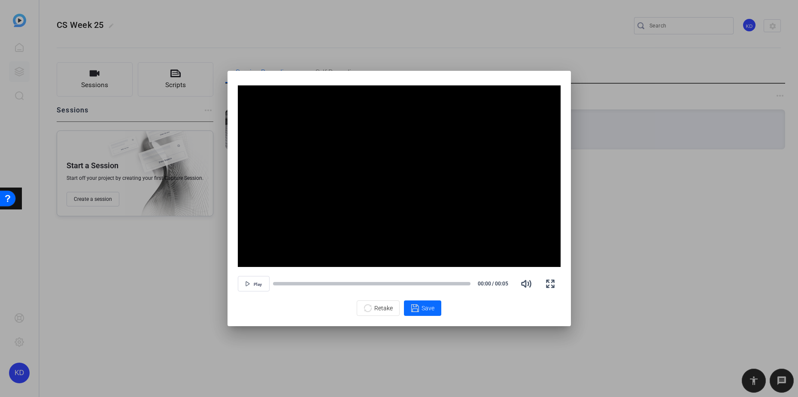
click at [433, 308] on span "Save" at bounding box center [427, 308] width 13 height 9
click at [423, 309] on span "Save" at bounding box center [427, 308] width 13 height 9
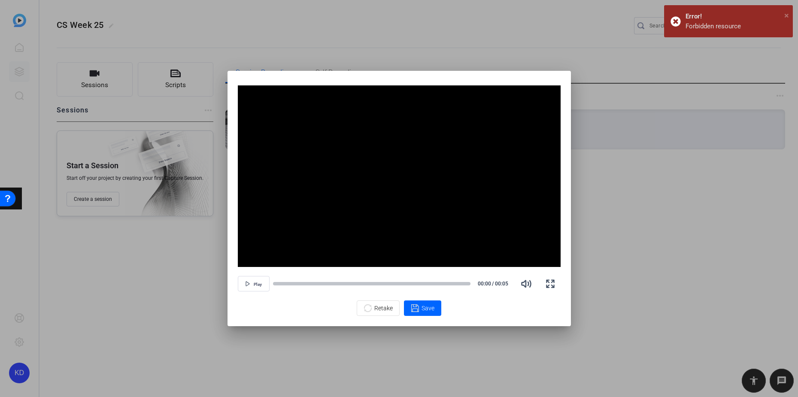
click at [787, 12] on span "×" at bounding box center [786, 15] width 5 height 10
